Goal: Information Seeking & Learning: Learn about a topic

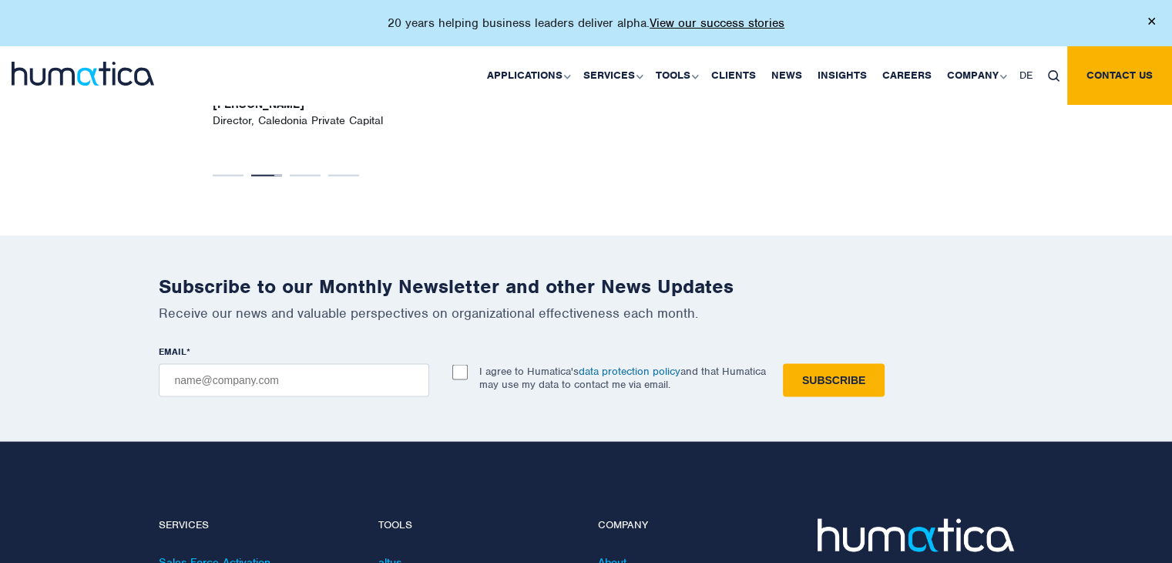
scroll to position [2940, 0]
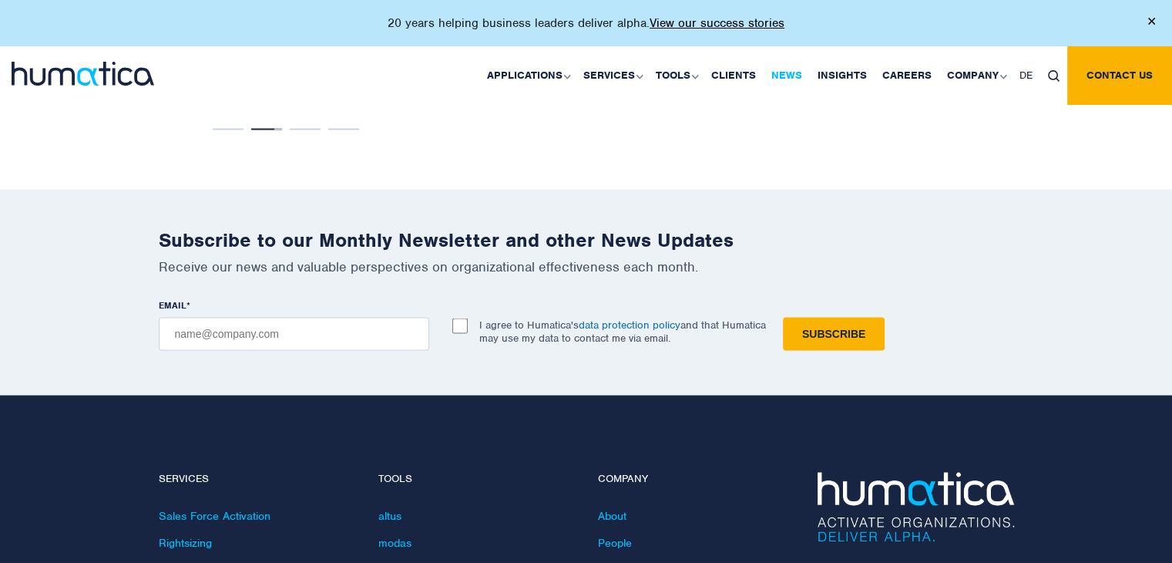
click at [777, 79] on link "News" at bounding box center [787, 75] width 46 height 59
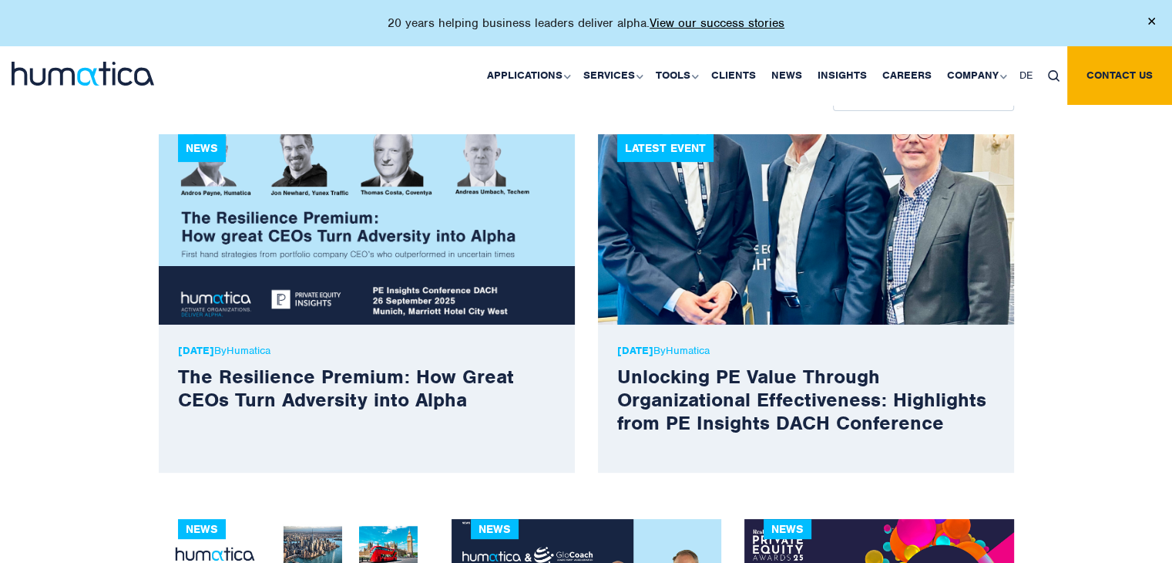
scroll to position [540, 0]
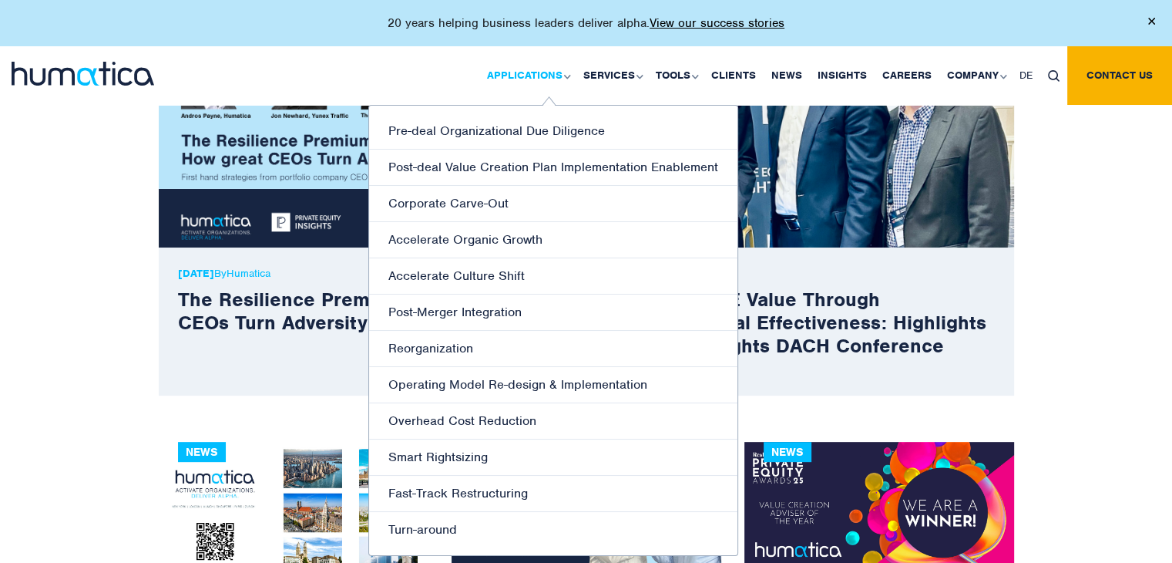
click at [529, 62] on link "Applications" at bounding box center [527, 75] width 96 height 59
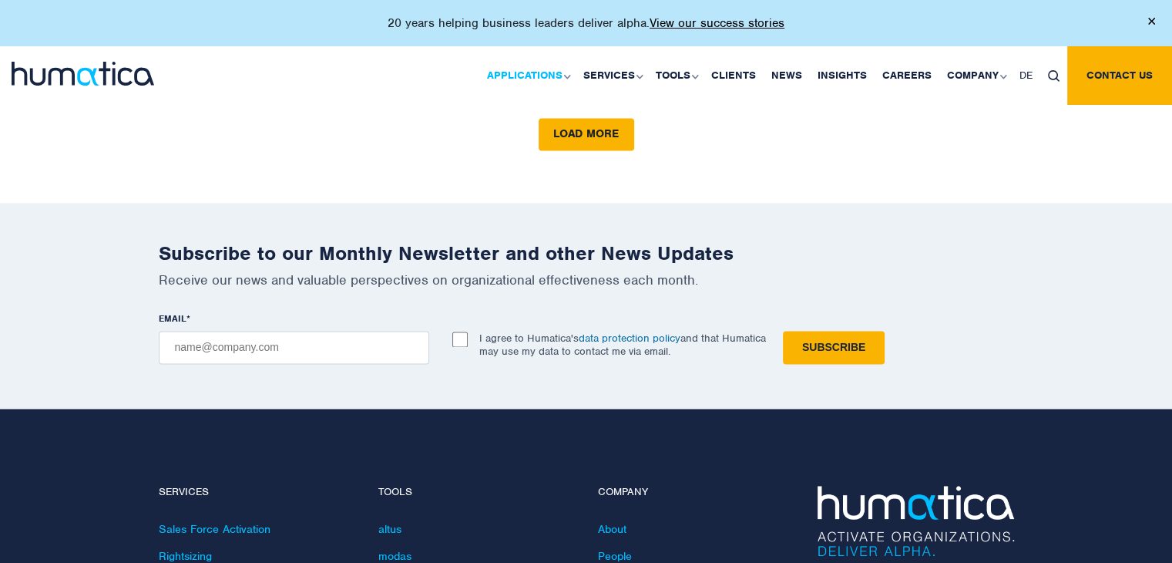
scroll to position [2389, 0]
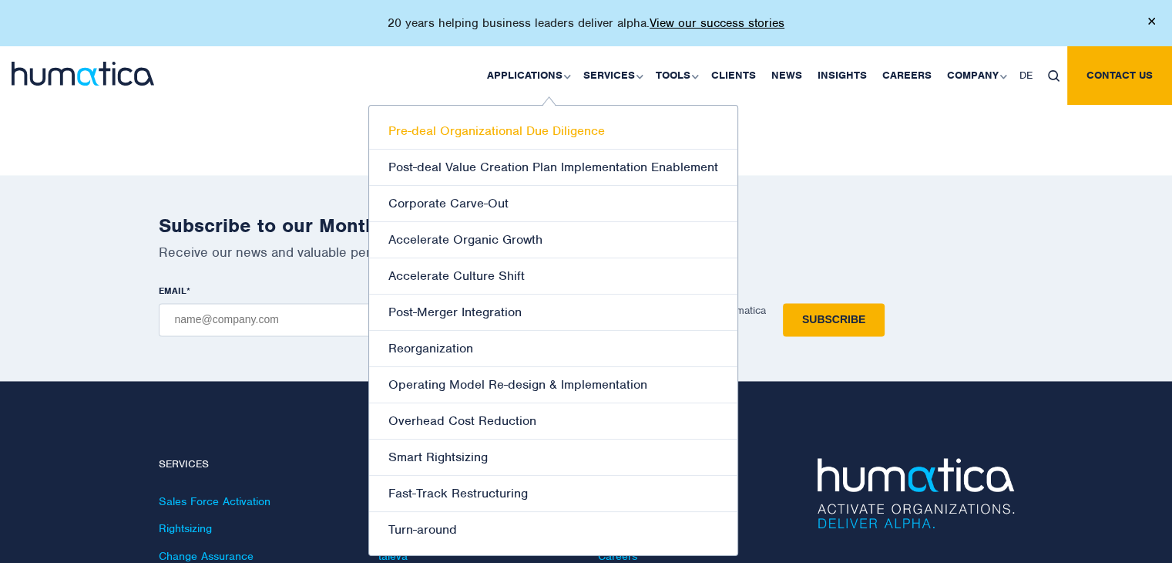
click at [494, 131] on link "Pre-deal Organizational Due Diligence" at bounding box center [553, 131] width 368 height 36
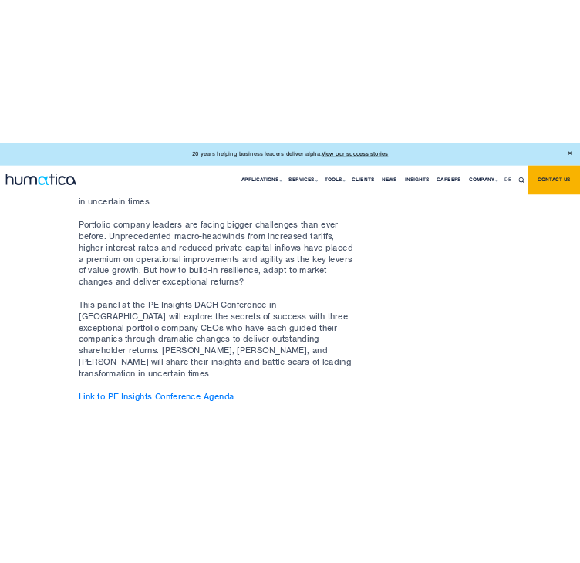
scroll to position [694, 0]
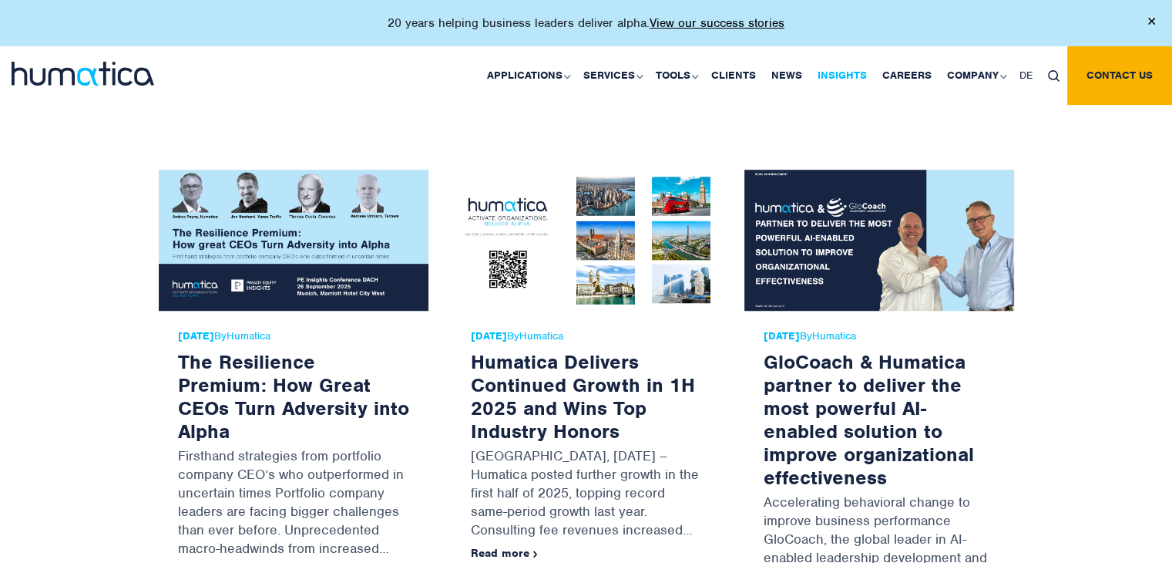
scroll to position [1233, 0]
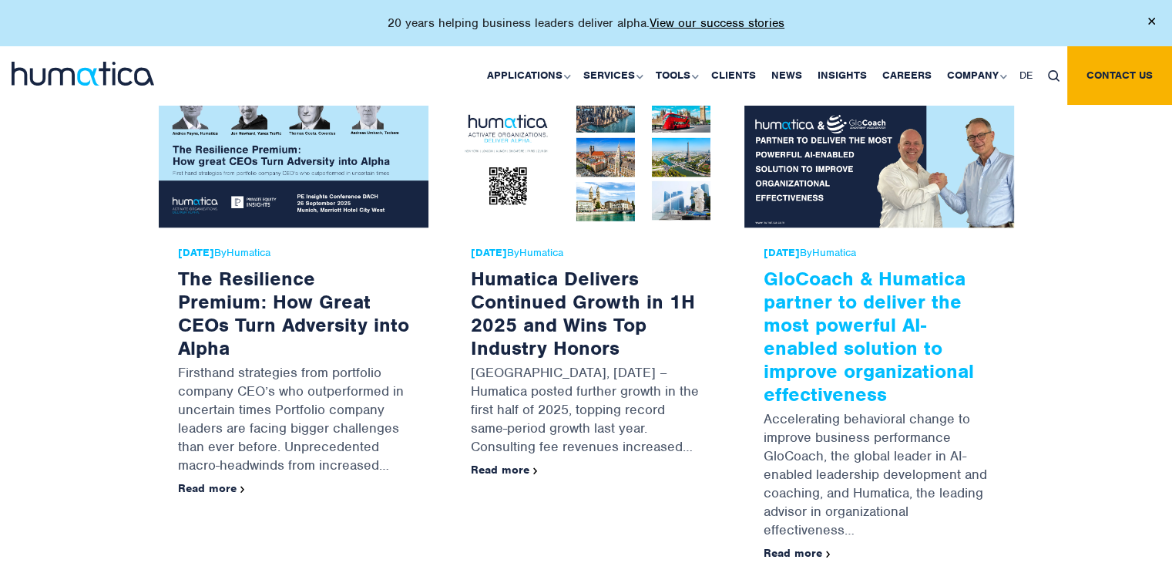
click at [812, 267] on link "GloCoach & Humatica partner to deliver the most powerful AI-enabled solution to…" at bounding box center [869, 336] width 210 height 140
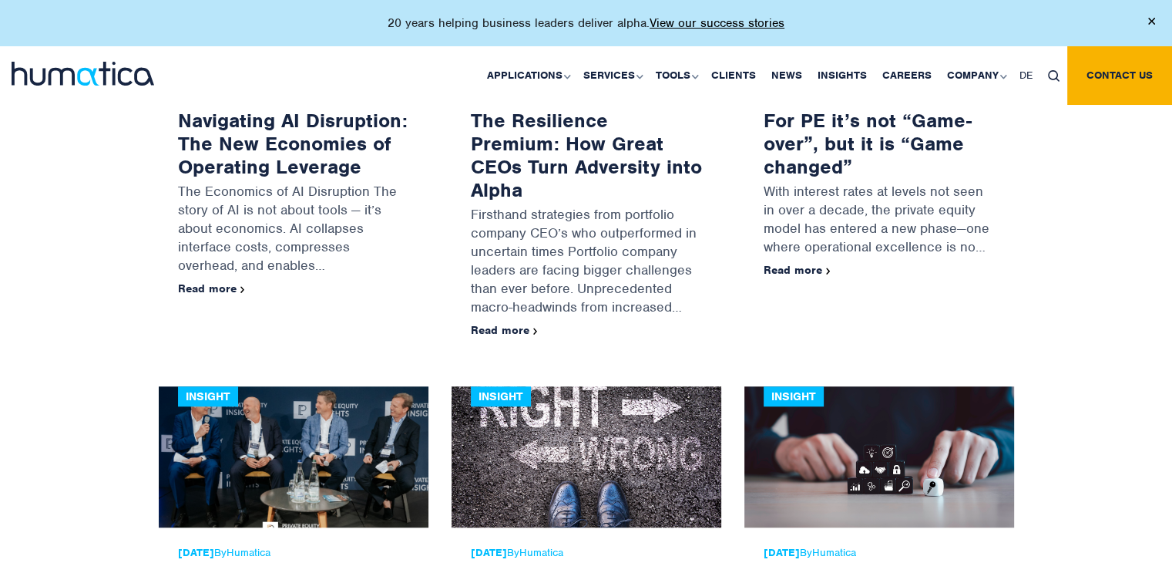
scroll to position [1310, 0]
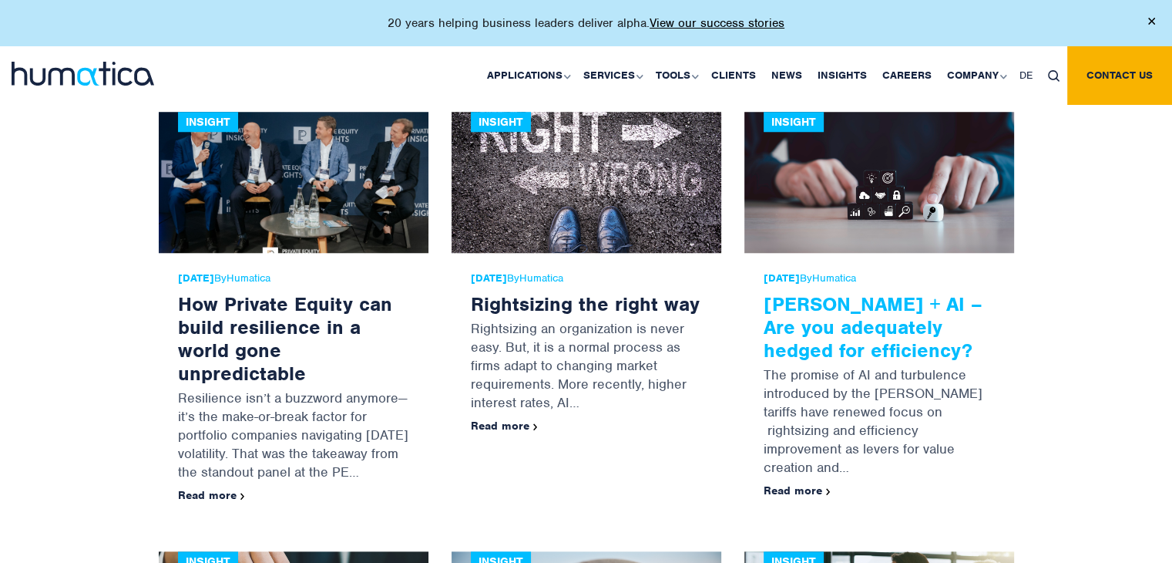
click at [784, 291] on link "Trump + AI – Are you adequately hedged for efficiency?" at bounding box center [873, 326] width 219 height 71
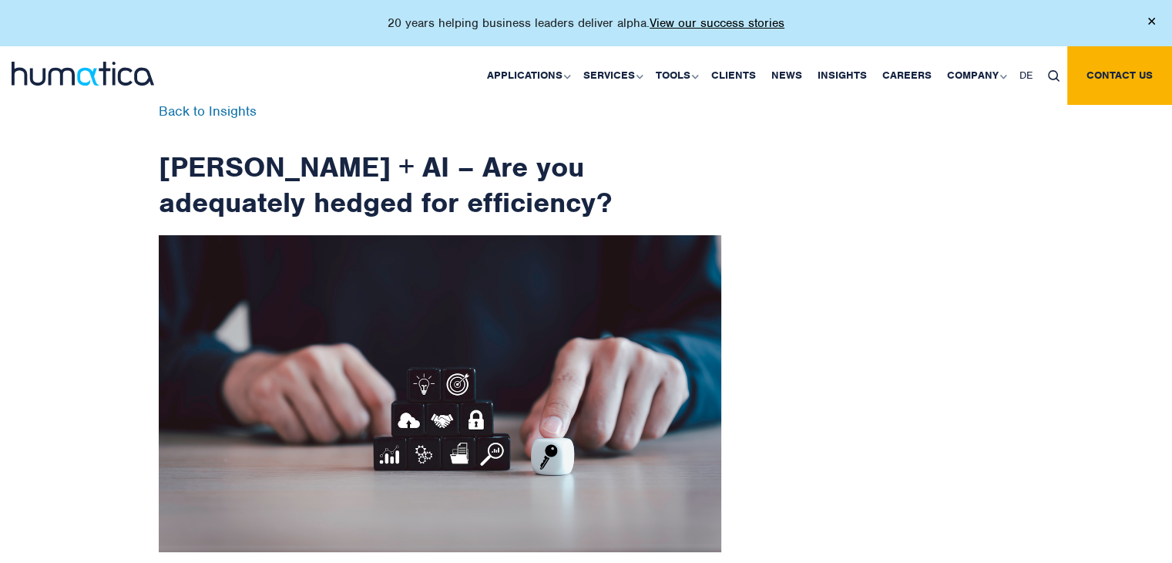
drag, startPoint x: 210, startPoint y: 279, endPoint x: 180, endPoint y: -67, distance: 347.4
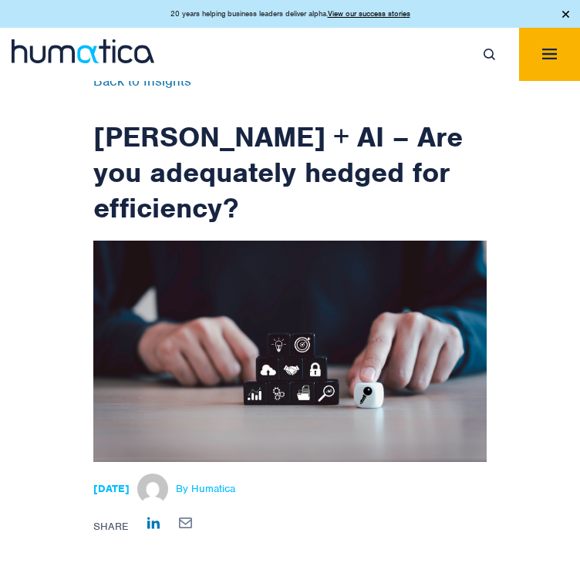
click at [542, 59] on img "Toggle navigation" at bounding box center [549, 54] width 15 height 11
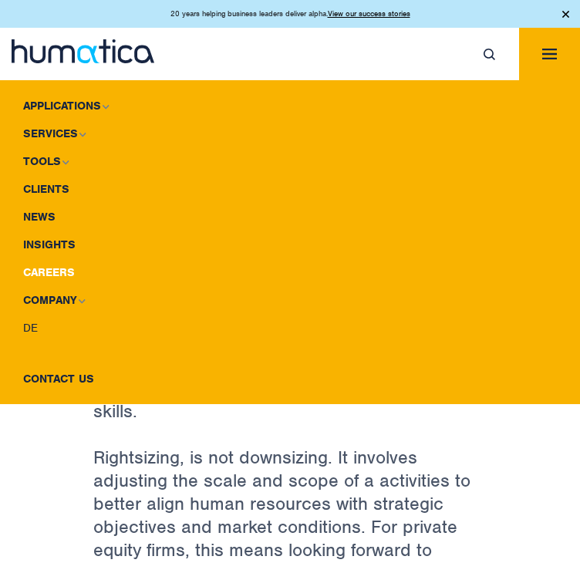
scroll to position [462, 0]
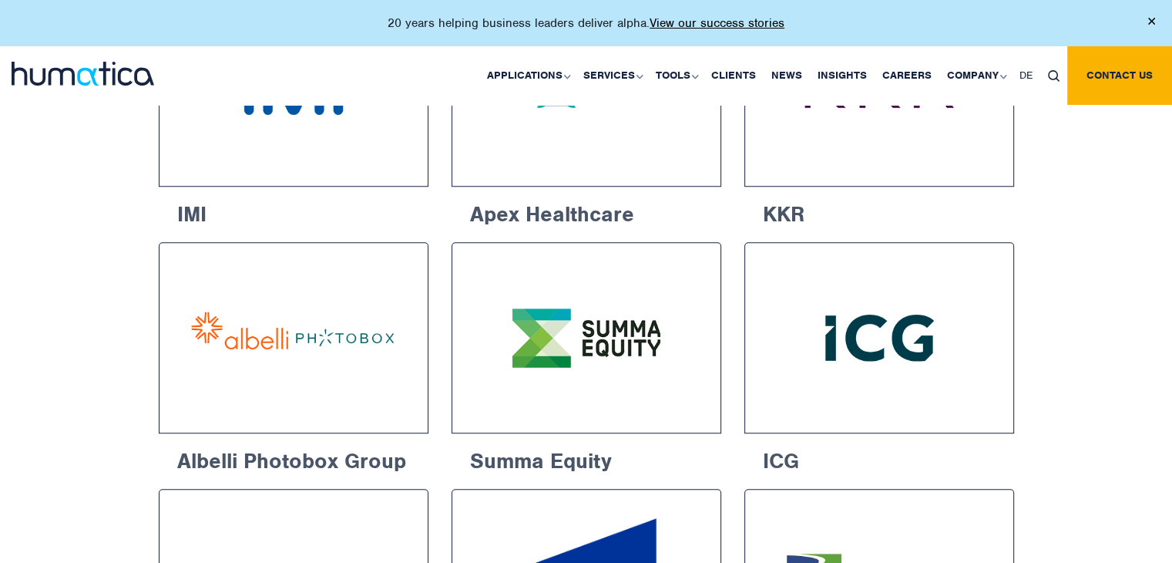
scroll to position [617, 0]
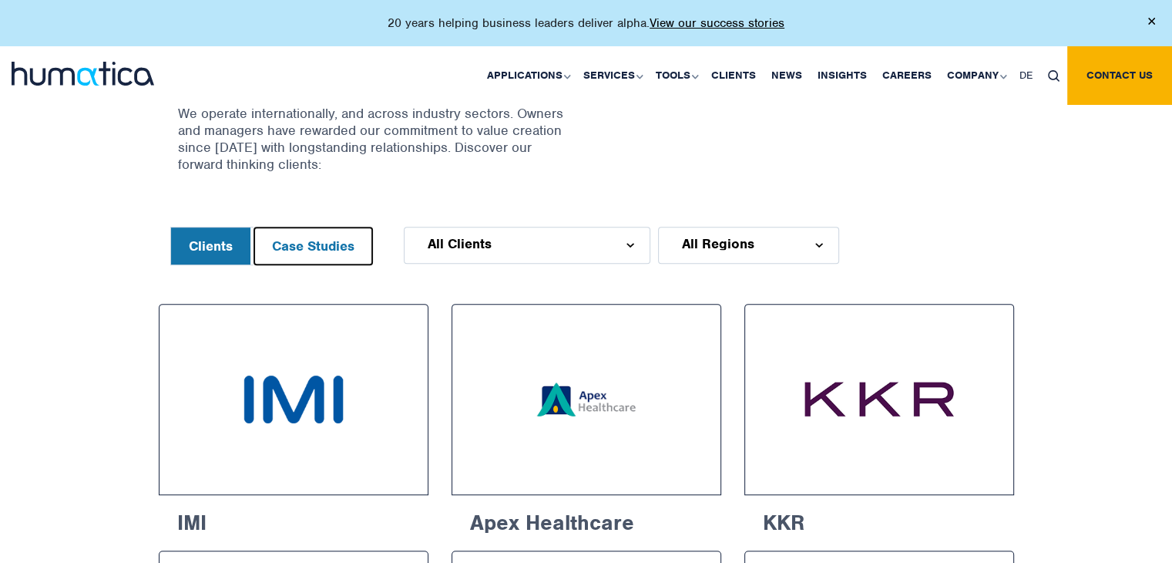
click at [351, 242] on button "Case Studies" at bounding box center [313, 245] width 118 height 37
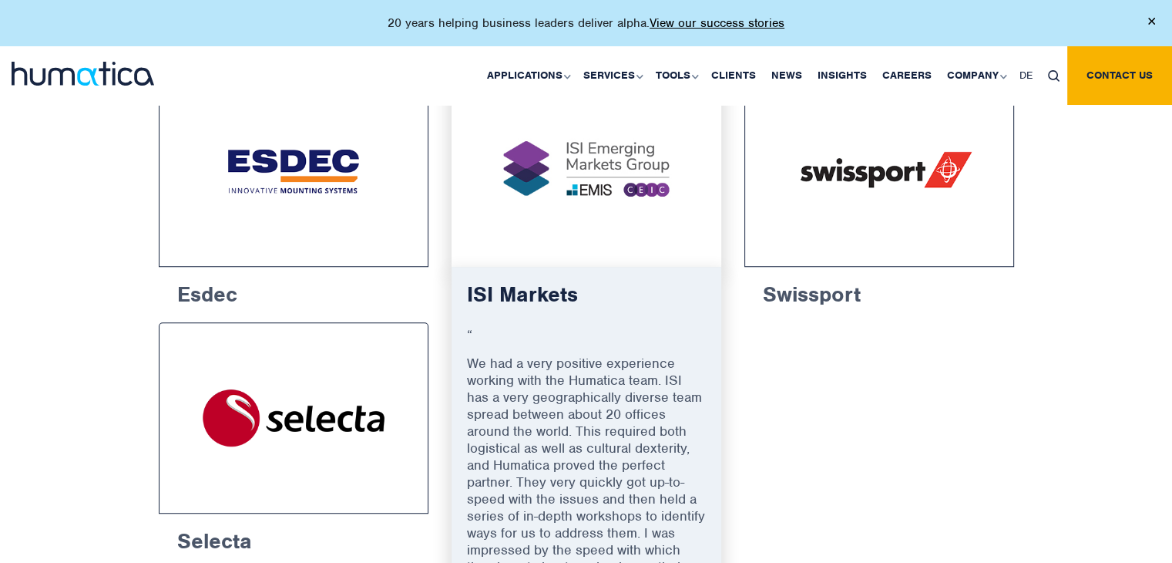
scroll to position [848, 0]
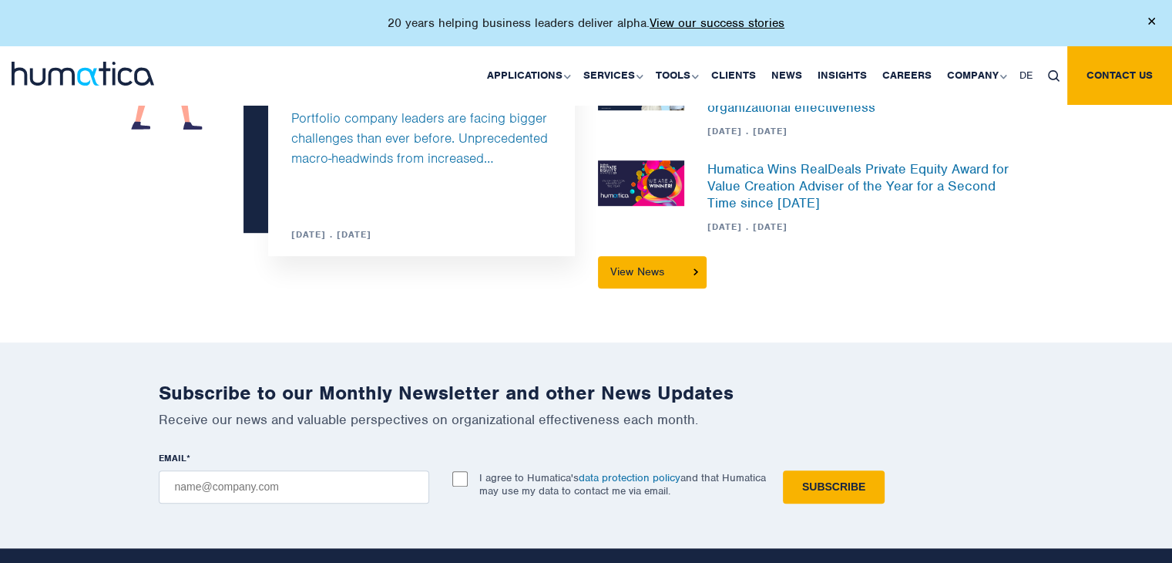
scroll to position [1310, 0]
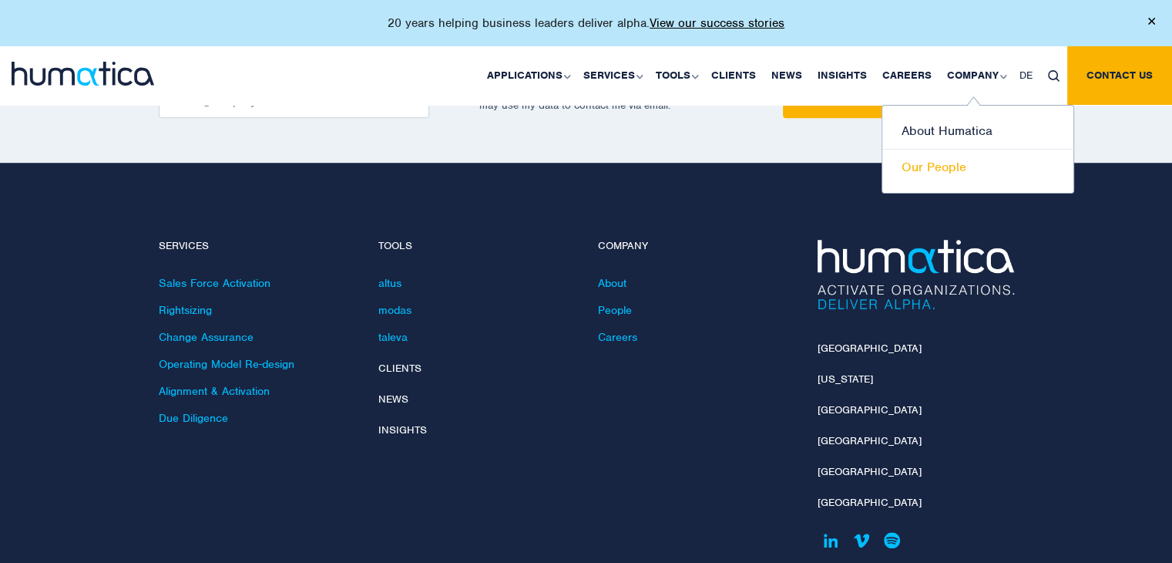
click at [946, 163] on link "Our People" at bounding box center [977, 167] width 191 height 35
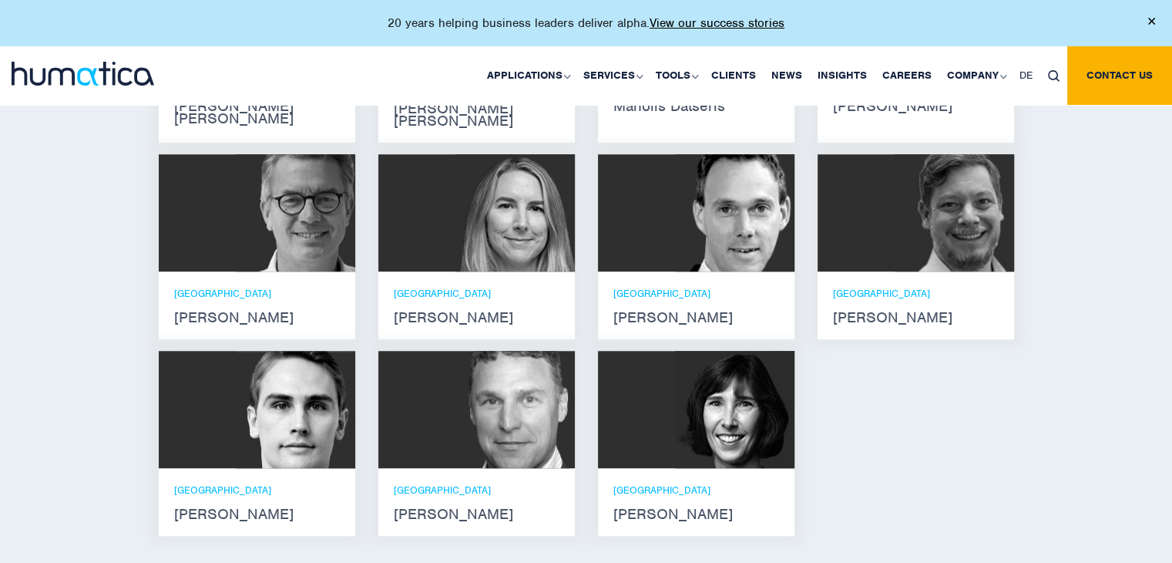
scroll to position [1156, 0]
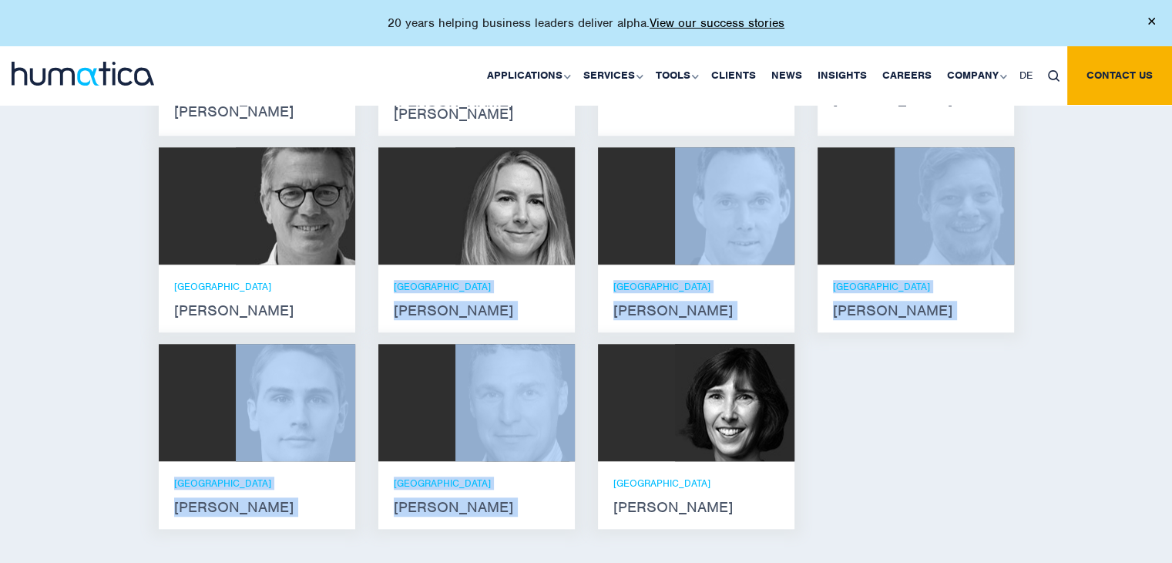
drag, startPoint x: 400, startPoint y: 302, endPoint x: 886, endPoint y: 442, distance: 505.2
click at [852, 402] on div "Andros Payne He holds degrees in Electrical and Mechanical Engineering, and an …" at bounding box center [586, 238] width 879 height 604
click at [991, 440] on div "Andros Payne He holds degrees in Electrical and Mechanical Engineering, and an …" at bounding box center [586, 238] width 879 height 604
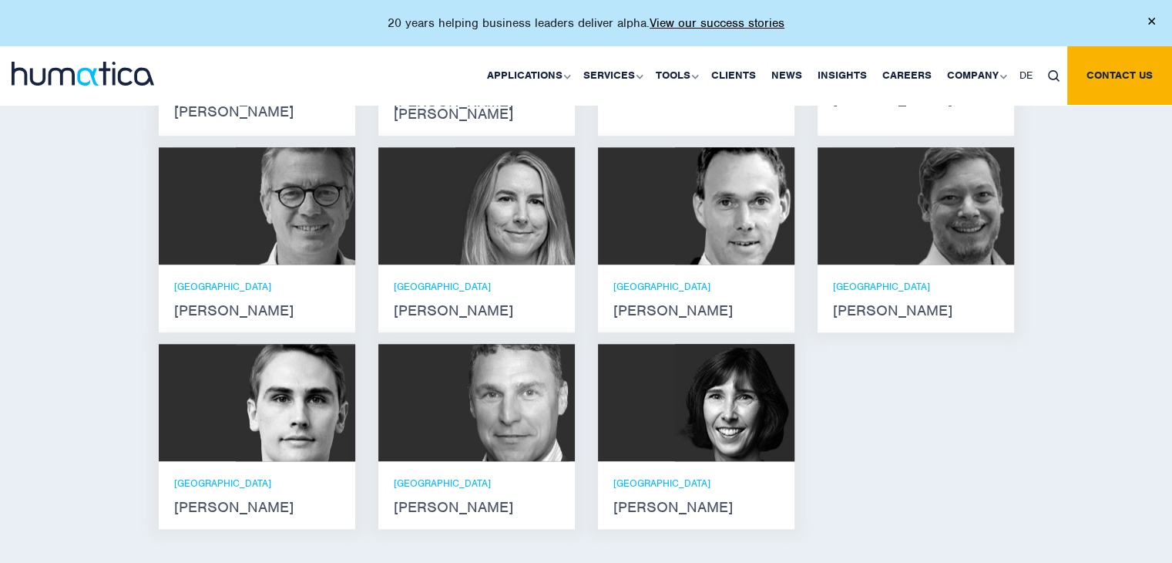
click at [976, 432] on div "Andros Payne He holds degrees in Electrical and Mechanical Engineering, and an …" at bounding box center [586, 238] width 879 height 604
click at [718, 417] on img at bounding box center [734, 402] width 119 height 117
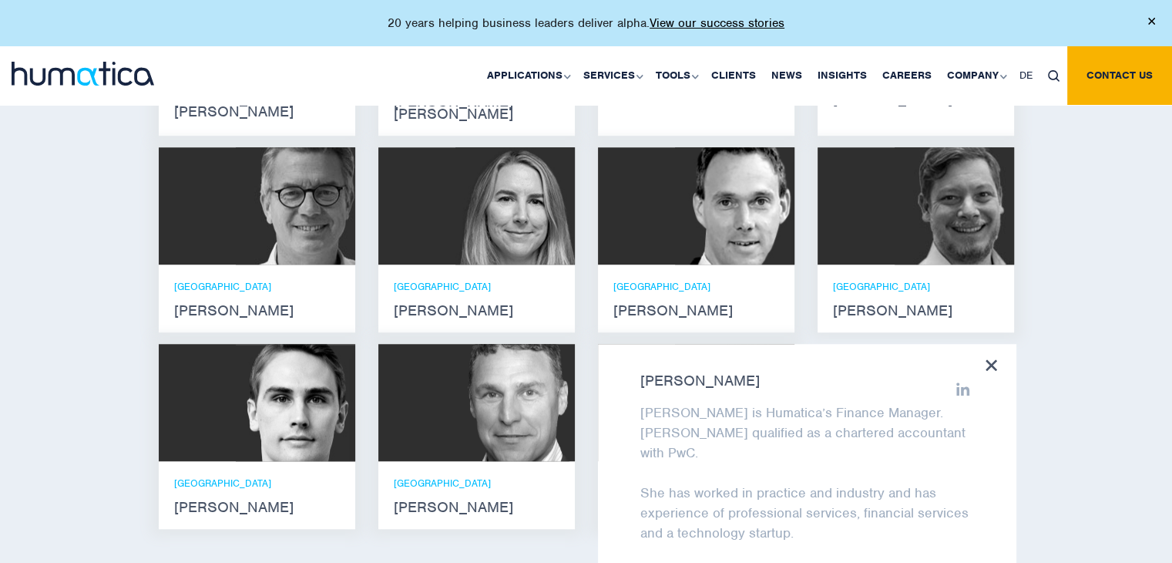
scroll to position [1233, 0]
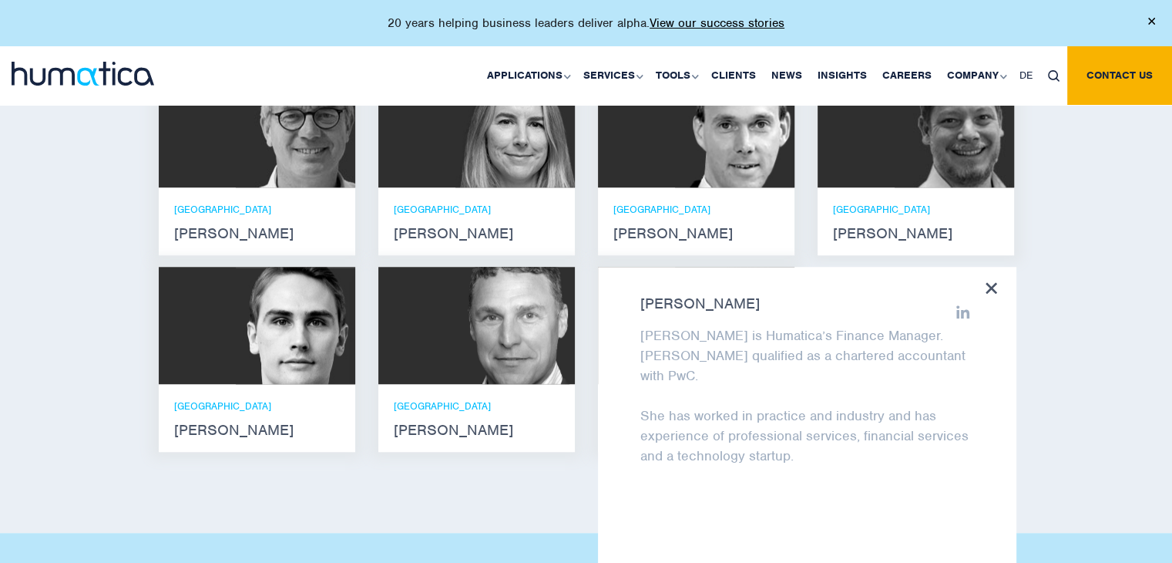
click at [375, 471] on div "Meet our leadership team Andros Payne He holds degrees in Electrical and Mechan…" at bounding box center [586, 134] width 1172 height 798
click at [999, 272] on div "Karen Wright Karen is Humatica’s Finance Manager. Karen qualified as a chartere…" at bounding box center [807, 470] width 419 height 407
click at [992, 282] on icon at bounding box center [992, 288] width 12 height 12
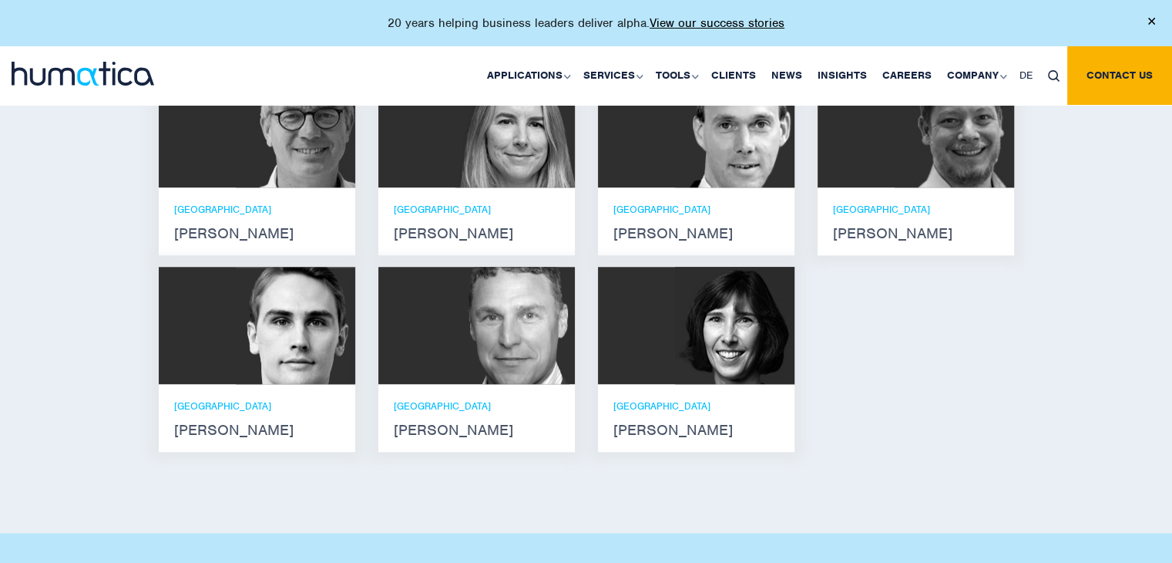
click at [503, 350] on img at bounding box center [514, 325] width 119 height 117
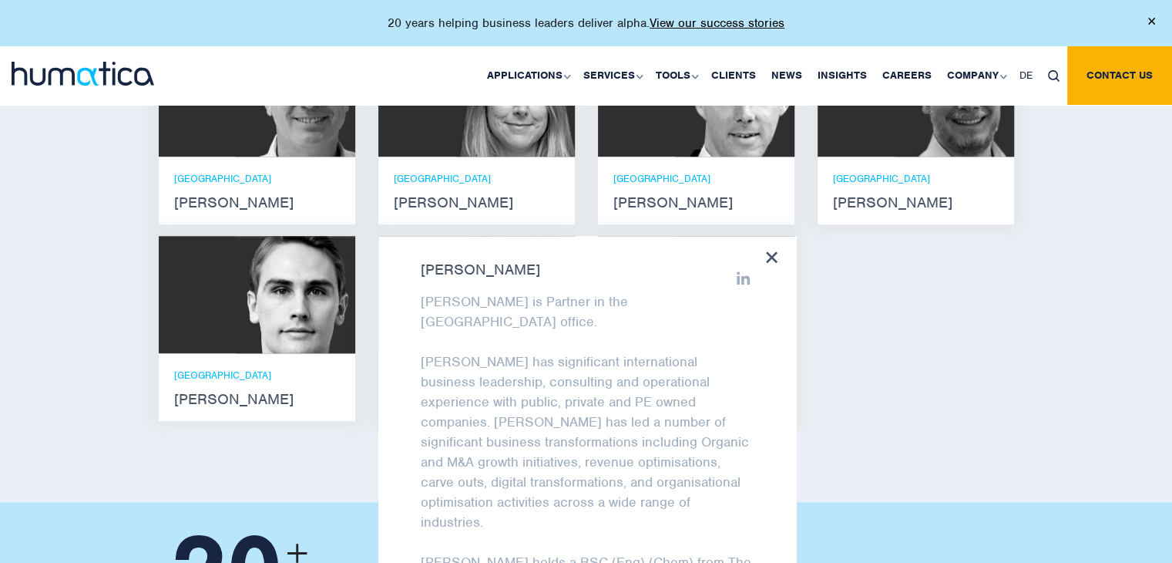
scroll to position [1310, 0]
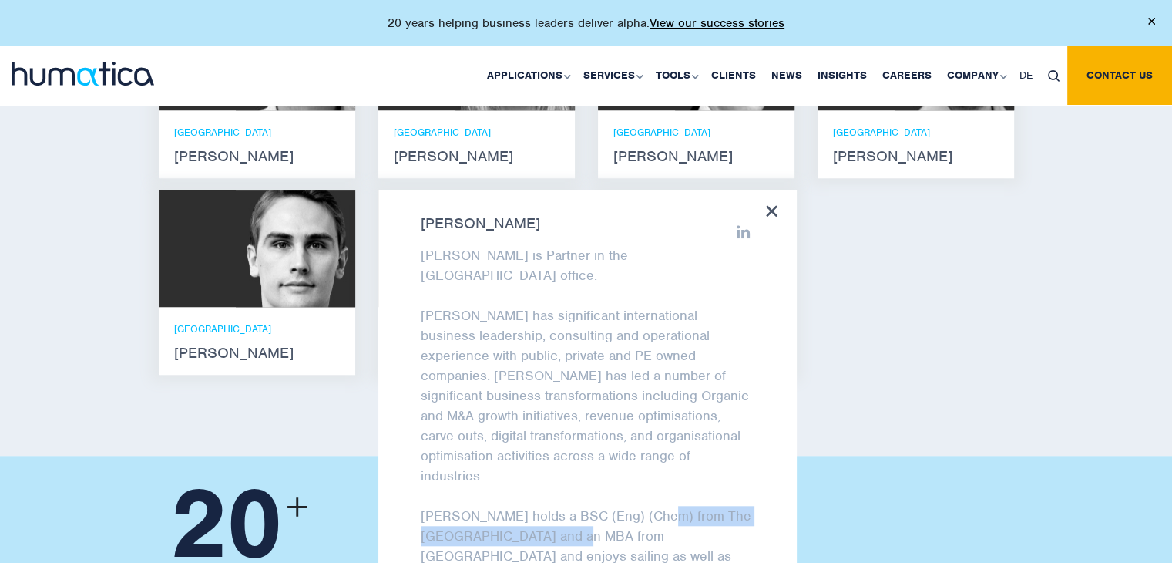
drag, startPoint x: 544, startPoint y: 481, endPoint x: 656, endPoint y: 458, distance: 114.1
click at [656, 506] on p "Bryan holds a BSC (Eng) (Chem) from The University of the Witwatersrand and an …" at bounding box center [588, 546] width 334 height 80
click at [12, 432] on div "Meet our leadership team Andros Payne He holds degrees in Electrical and Mechan…" at bounding box center [586, 57] width 1172 height 798
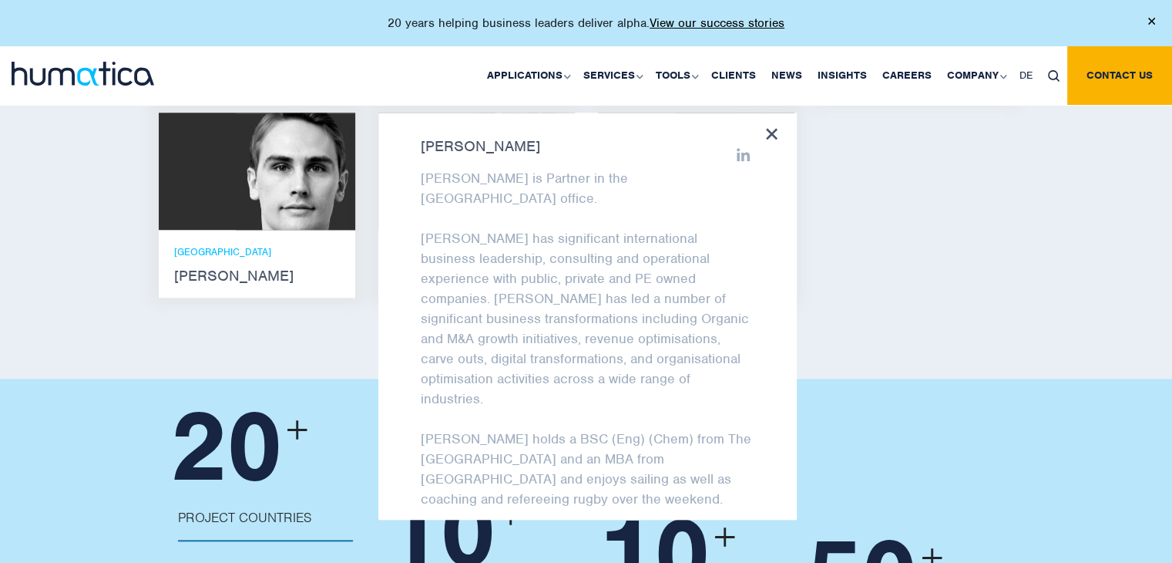
scroll to position [895, 0]
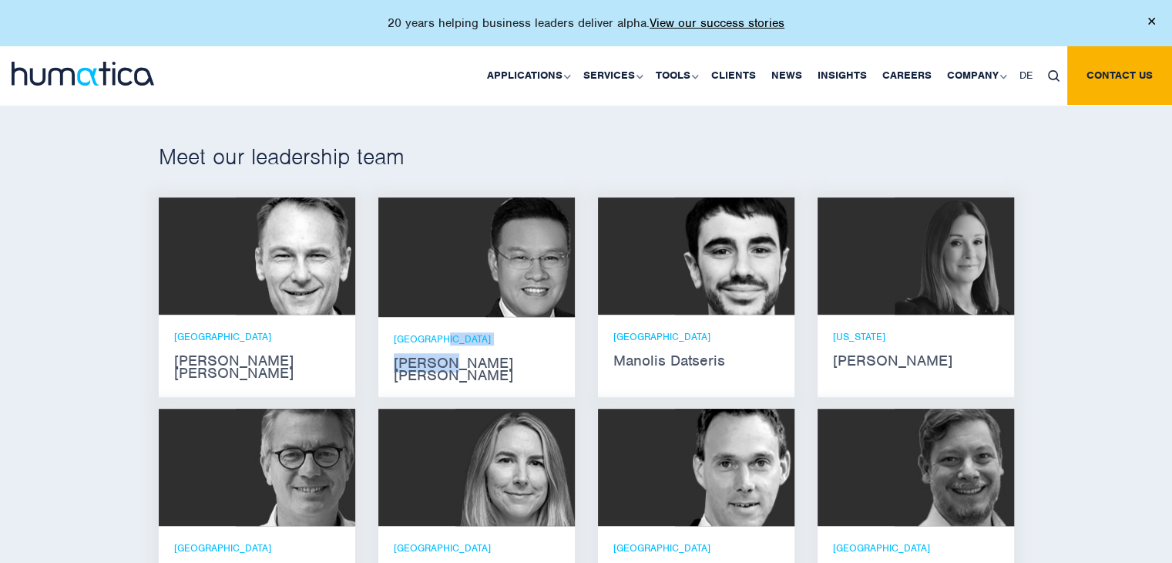
drag, startPoint x: 450, startPoint y: 339, endPoint x: 444, endPoint y: 346, distance: 9.3
click at [444, 346] on div "SINGAPORE Jen Jee Chan" at bounding box center [477, 356] width 166 height 49
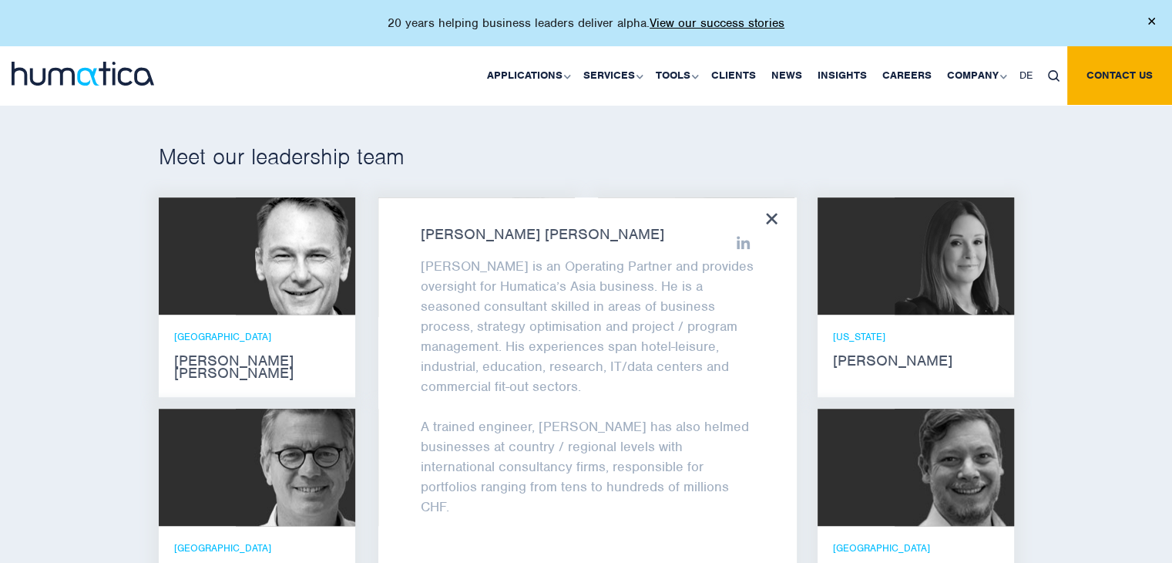
click at [0, 386] on div "Meet our leadership team Andros Payne He holds degrees in Electrical and Mechan…" at bounding box center [586, 472] width 1172 height 798
click at [199, 355] on strong "[PERSON_NAME] [PERSON_NAME]" at bounding box center [257, 367] width 166 height 25
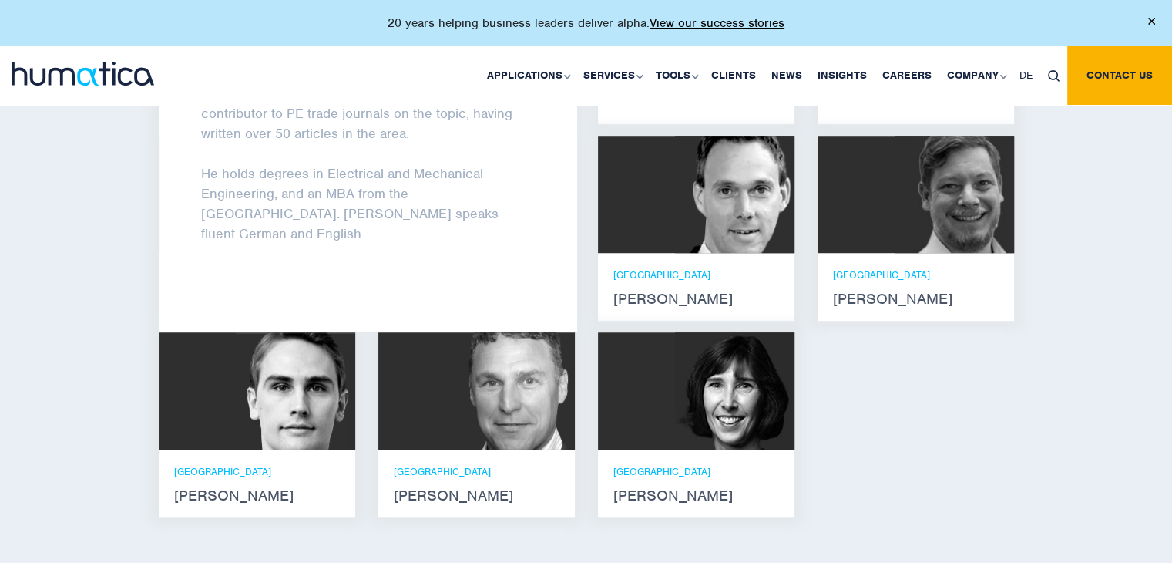
scroll to position [1357, 0]
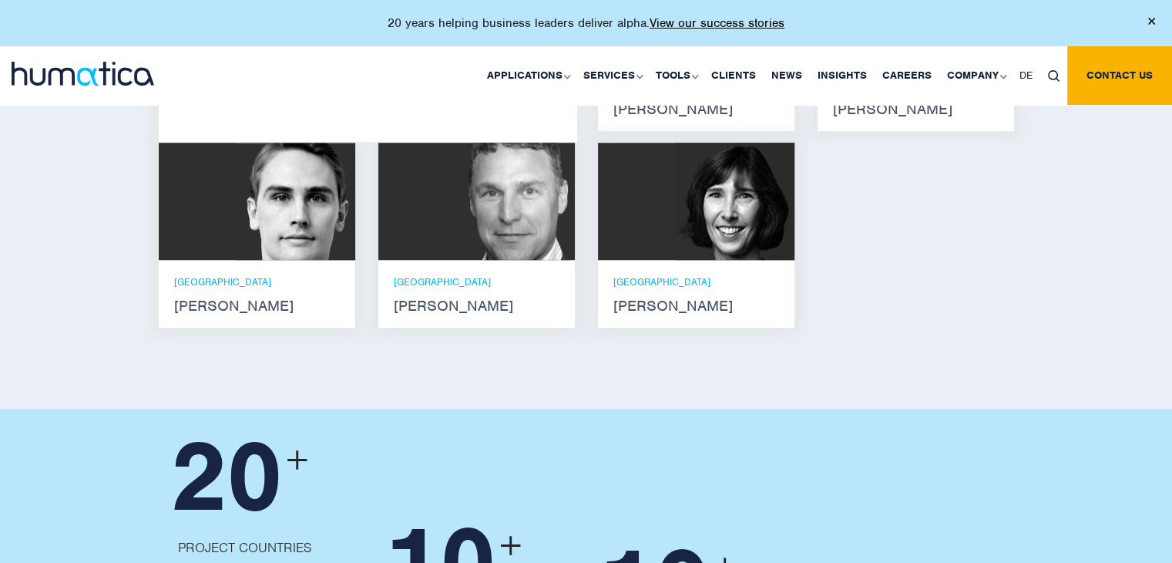
click at [769, 300] on strong "Karen Wright" at bounding box center [696, 306] width 166 height 12
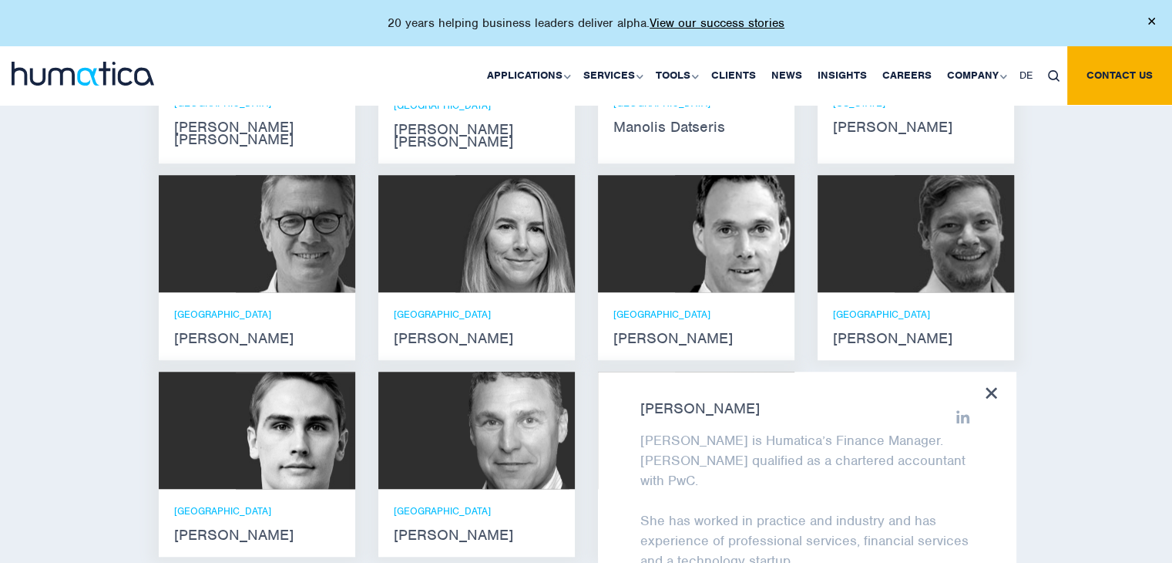
scroll to position [1126, 0]
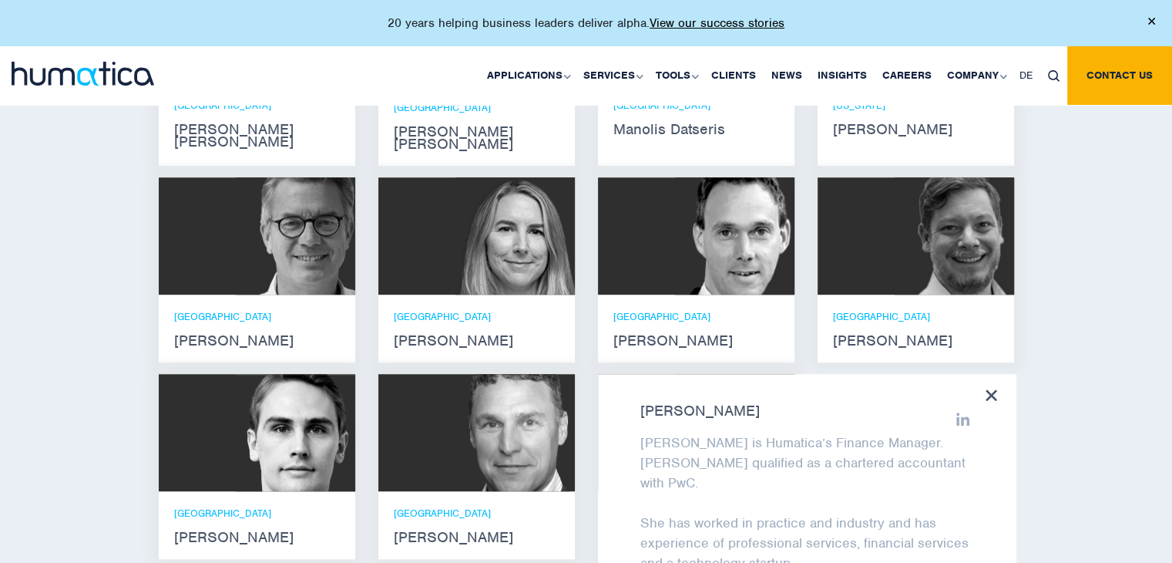
click at [438, 334] on strong "Zoë Fox" at bounding box center [477, 340] width 166 height 12
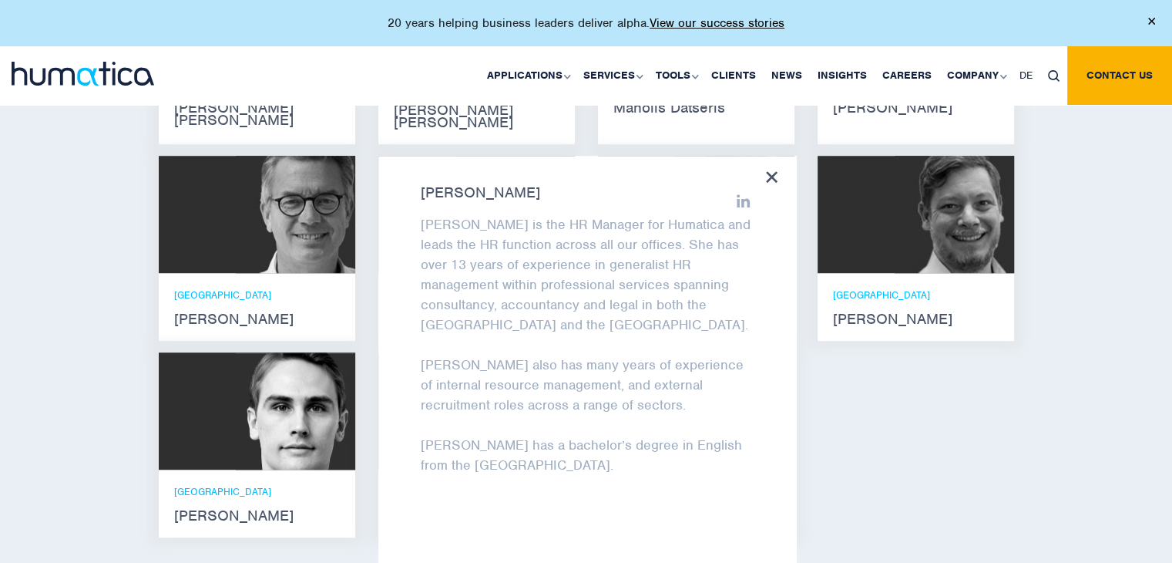
scroll to position [1203, 0]
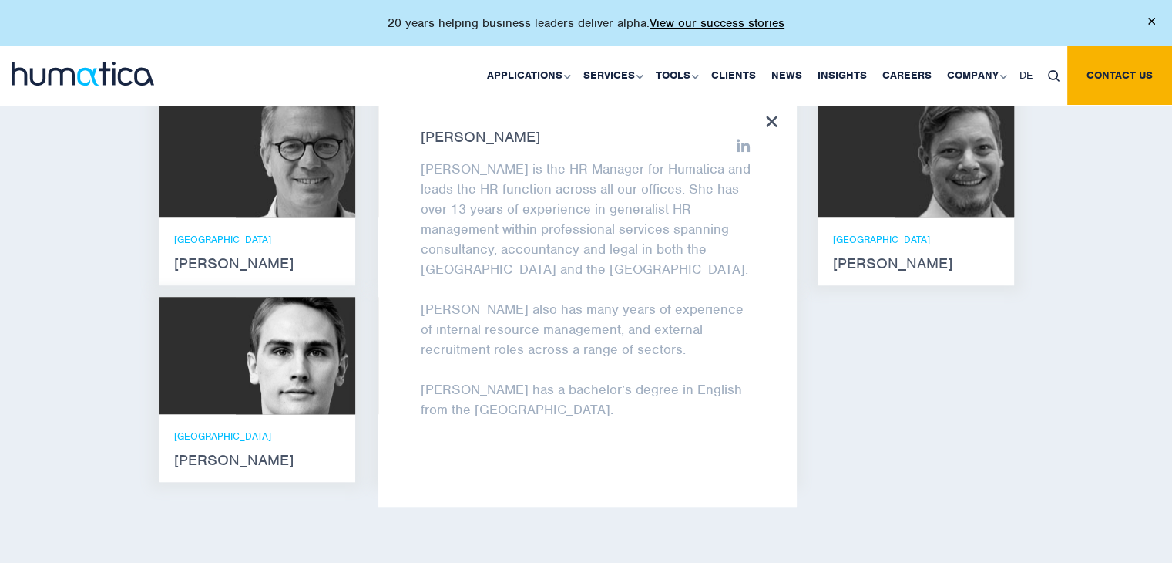
click at [739, 139] on icon at bounding box center [744, 146] width 14 height 14
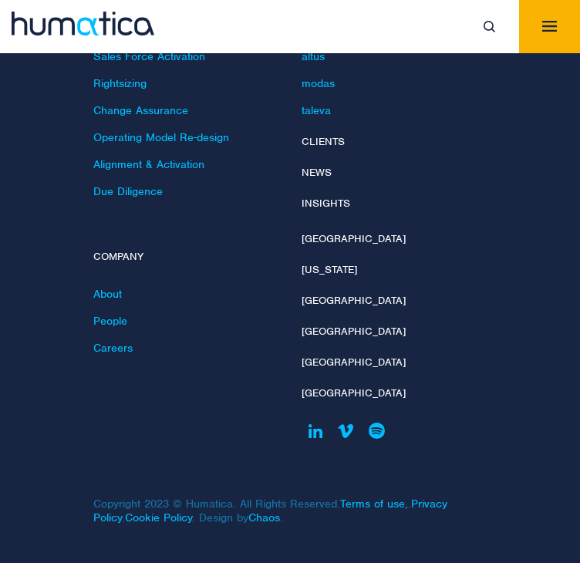
scroll to position [7399, 0]
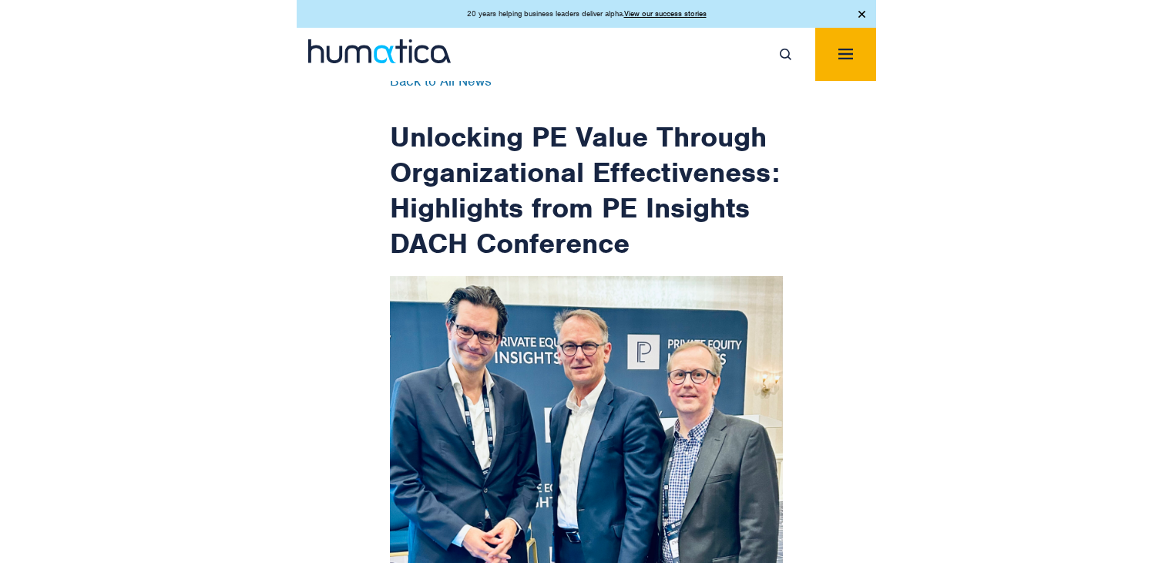
scroll to position [1233, 0]
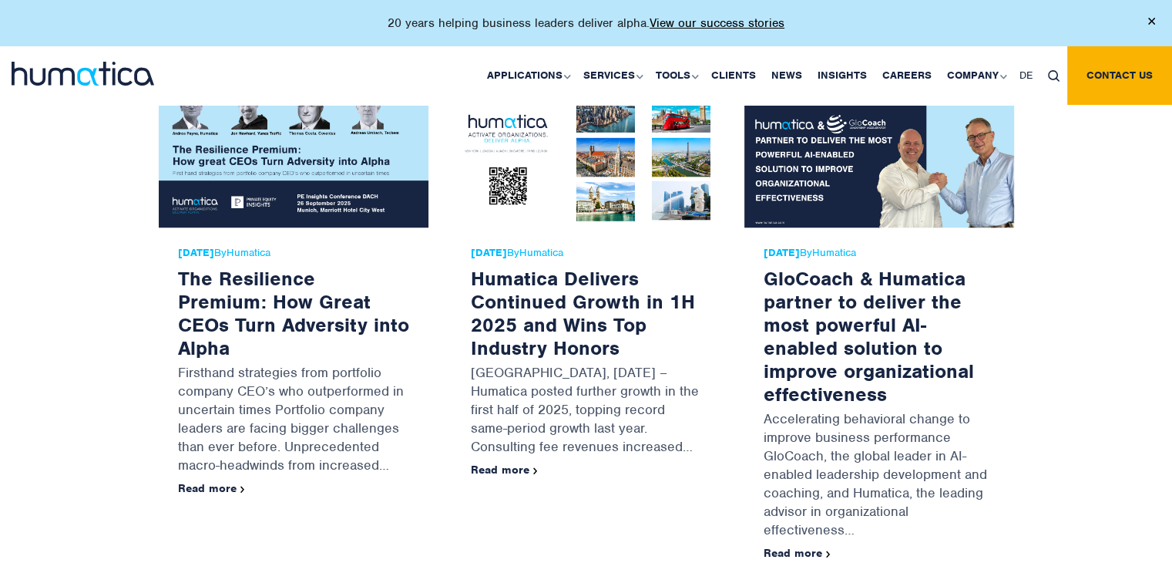
click at [62, 402] on div "Related News 21 Aug, 2025 By Humatica The Resilience Premium: How Great CEOs Tu…" at bounding box center [586, 321] width 1172 height 668
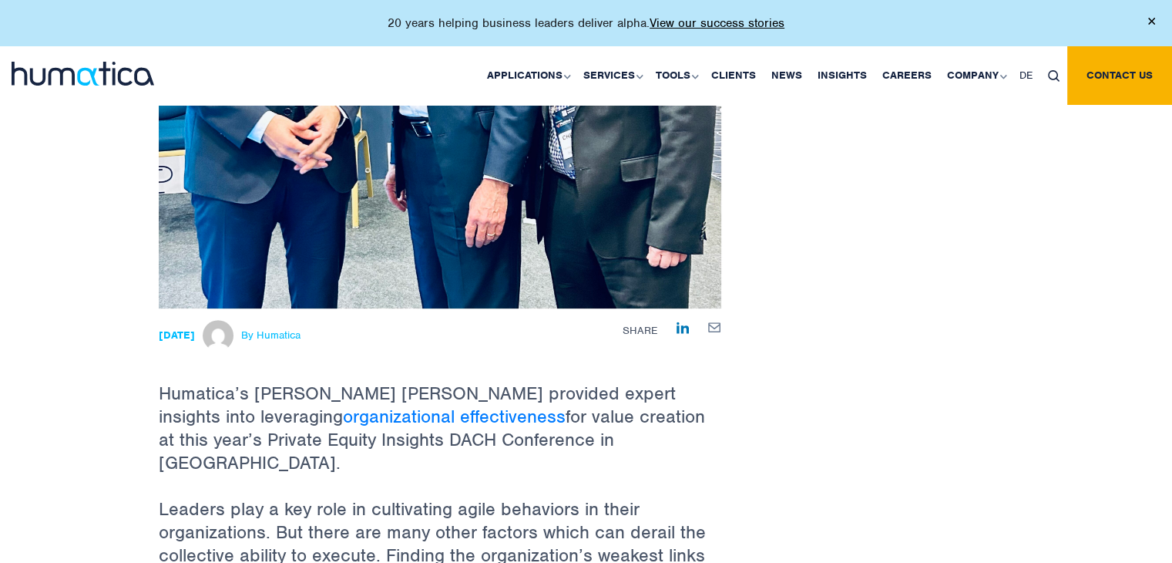
scroll to position [617, 0]
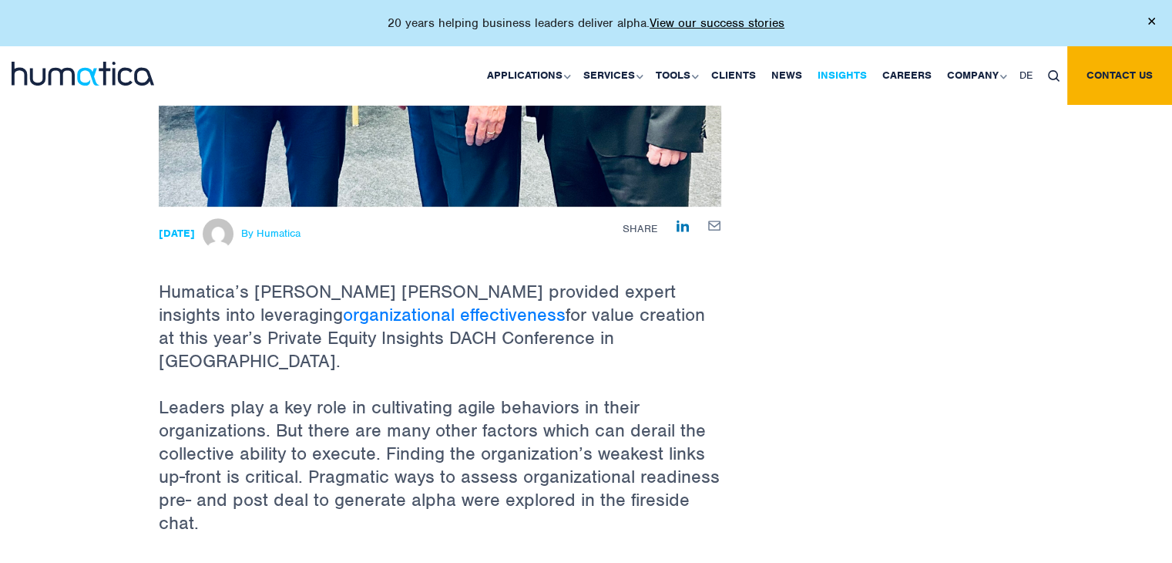
click at [579, 77] on link "Insights" at bounding box center [842, 75] width 65 height 59
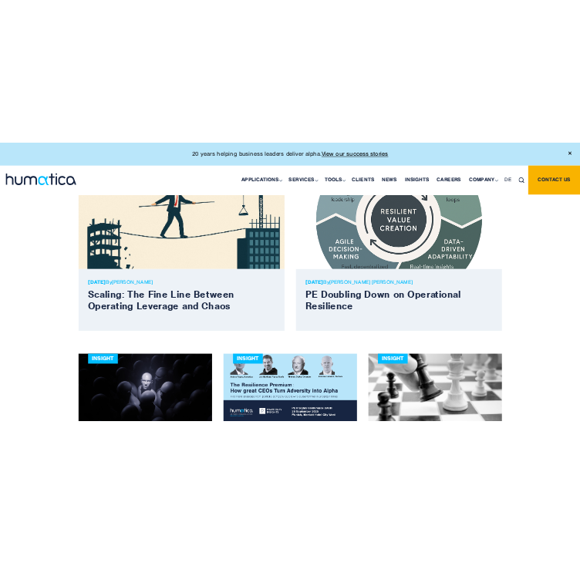
scroll to position [540, 0]
